Goal: Find specific page/section: Find specific page/section

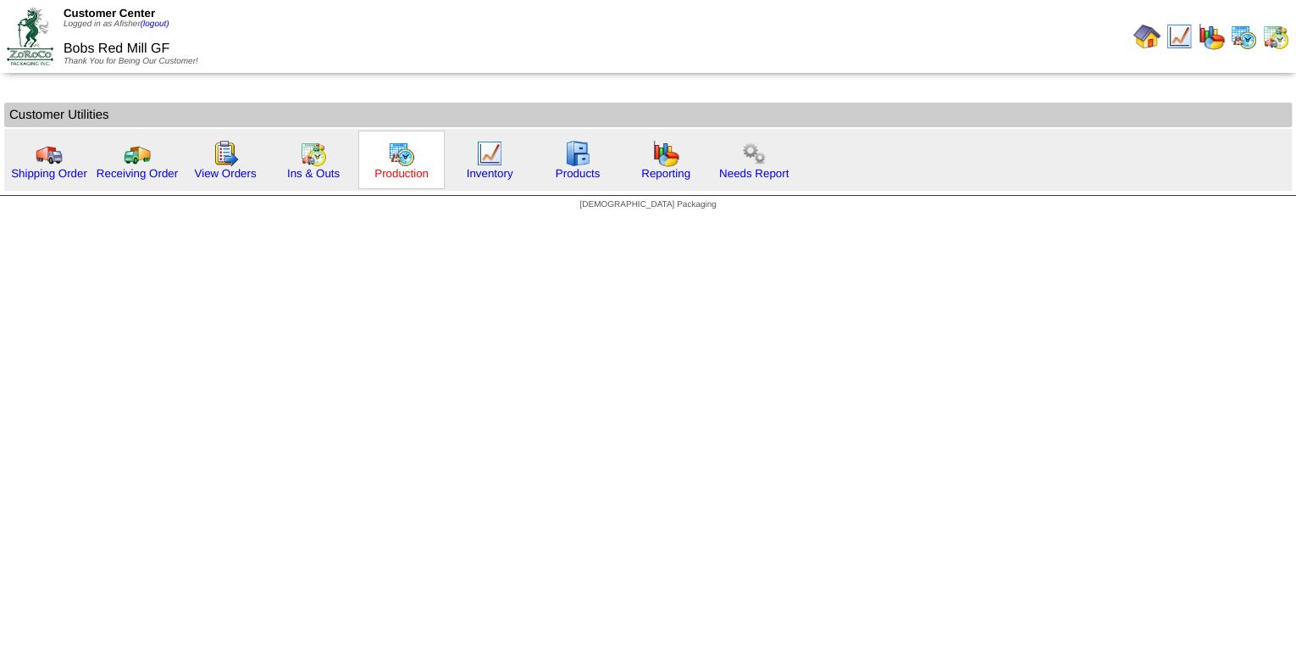
click at [376, 171] on link "Production" at bounding box center [402, 173] width 54 height 13
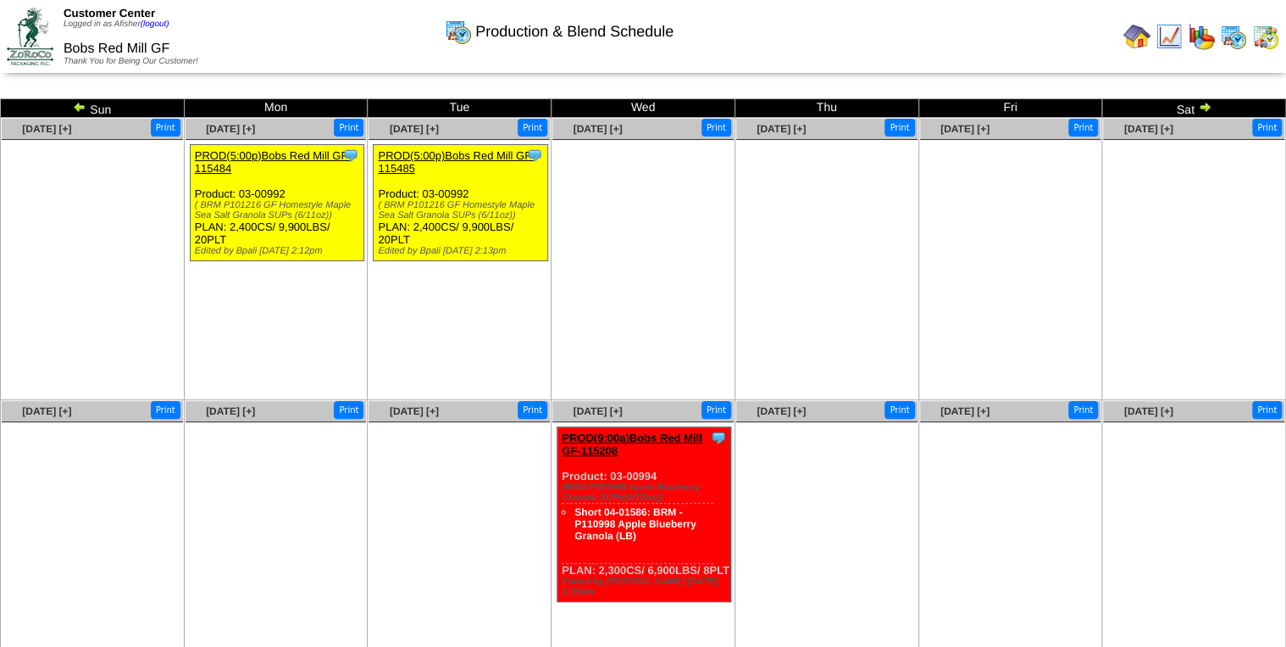
click at [83, 102] on img at bounding box center [80, 107] width 14 height 14
